Goal: Complete application form

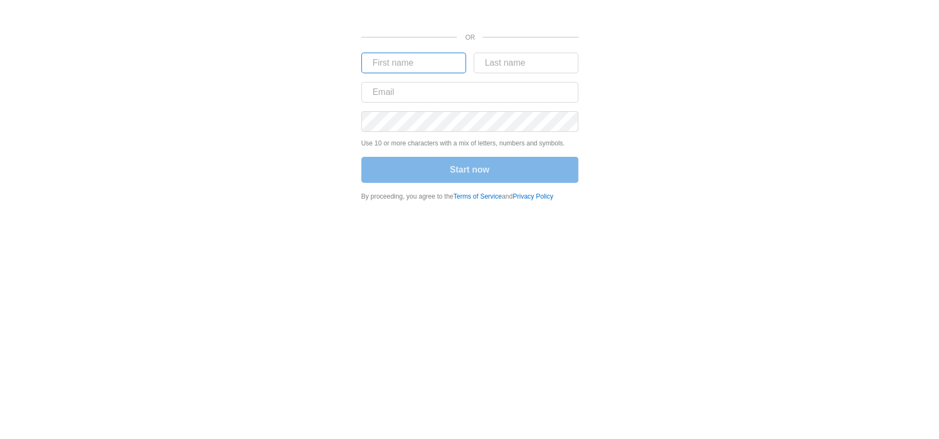
click at [392, 63] on input "text" at bounding box center [413, 63] width 105 height 21
type input "[PERSON_NAME]"
click at [512, 67] on input "text" at bounding box center [526, 63] width 105 height 21
click at [513, 67] on input "text" at bounding box center [526, 63] width 105 height 21
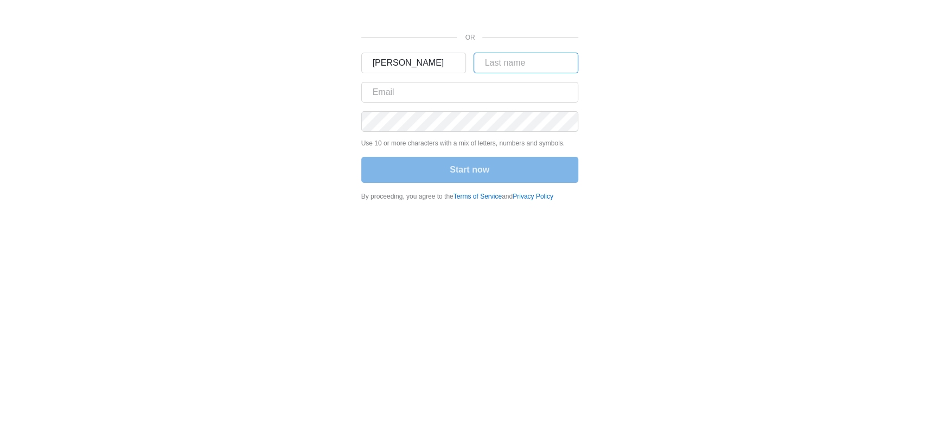
type input "[PERSON_NAME]"
click at [416, 92] on input "text" at bounding box center [469, 92] width 217 height 21
type input "[EMAIL_ADDRESS][DOMAIN_NAME]"
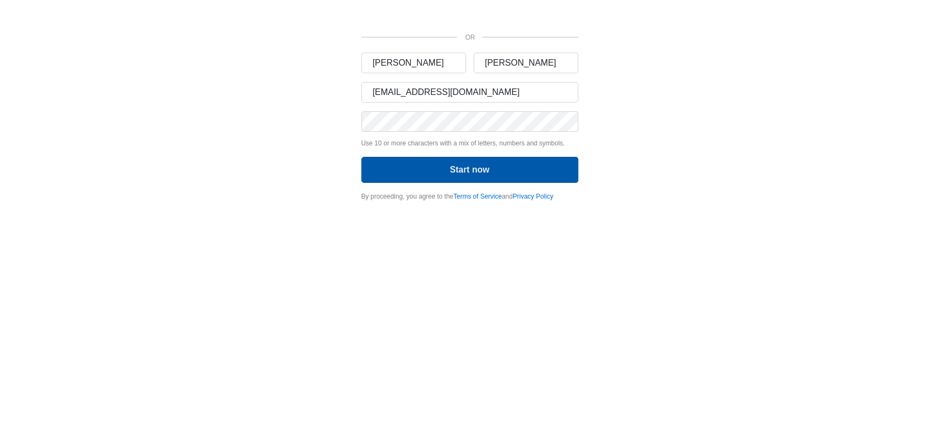
click at [465, 175] on button "Start now" at bounding box center [469, 170] width 217 height 26
